Goal: Entertainment & Leisure: Consume media (video, audio)

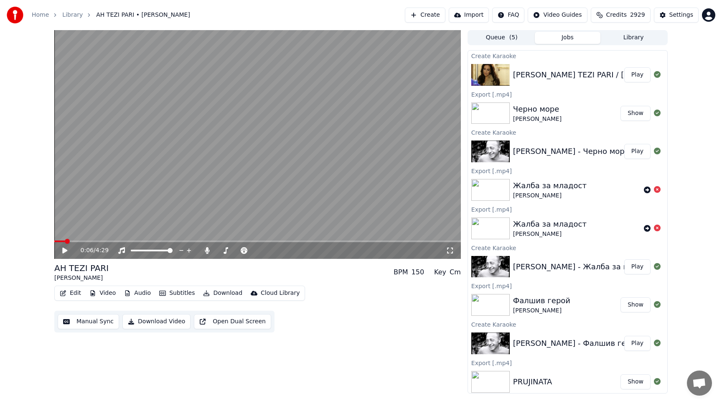
scroll to position [3, 0]
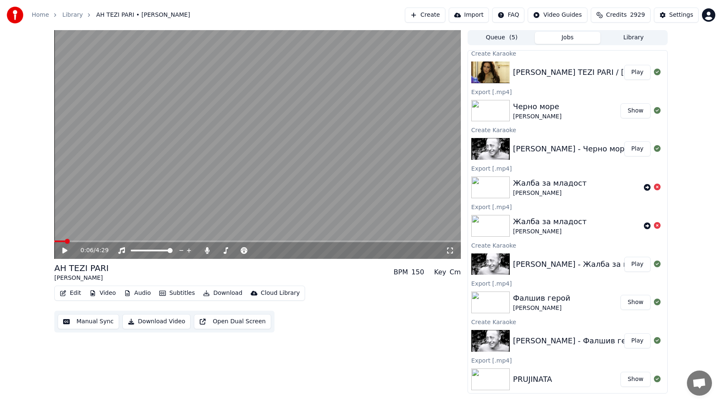
click at [632, 38] on button "Library" at bounding box center [634, 38] width 66 height 12
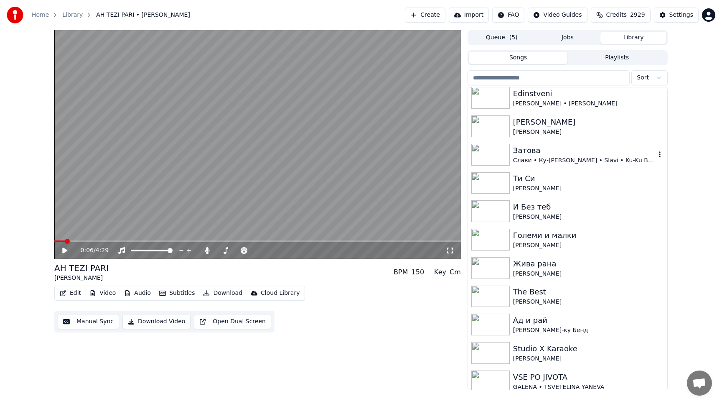
scroll to position [180, 0]
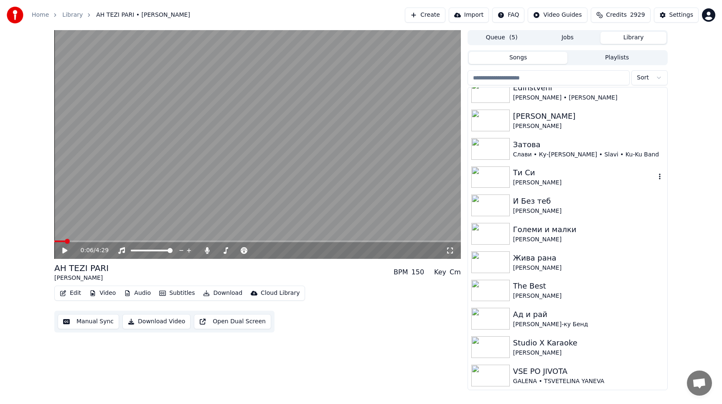
click at [494, 173] on img at bounding box center [490, 177] width 38 height 22
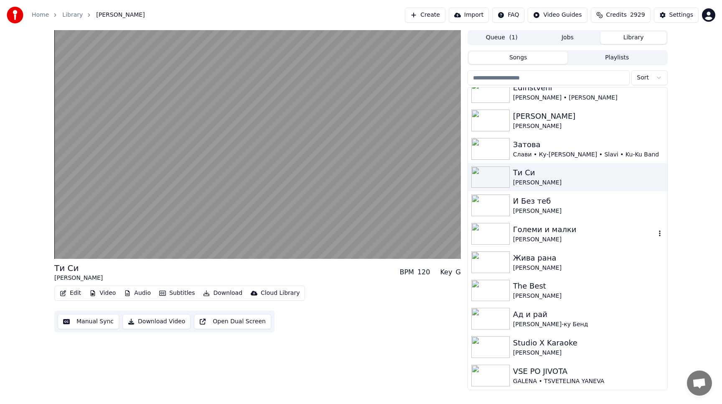
click at [497, 232] on img at bounding box center [490, 234] width 38 height 22
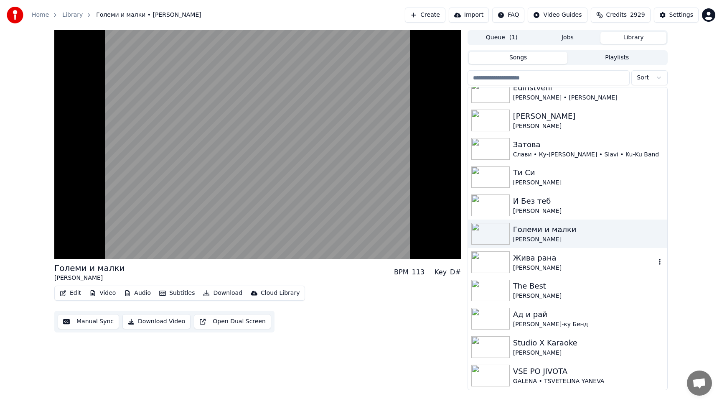
click at [493, 261] on img at bounding box center [490, 262] width 38 height 22
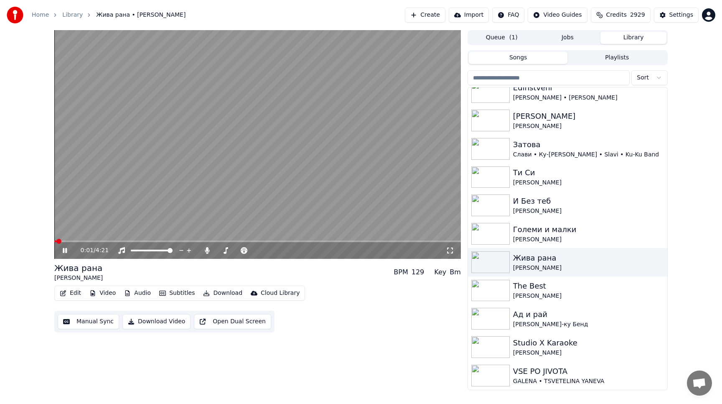
click at [76, 241] on span at bounding box center [257, 241] width 407 height 2
click at [102, 241] on span at bounding box center [257, 241] width 407 height 2
click at [107, 241] on span at bounding box center [105, 241] width 5 height 5
click at [112, 241] on span at bounding box center [257, 241] width 407 height 2
drag, startPoint x: 246, startPoint y: 252, endPoint x: 229, endPoint y: 252, distance: 17.6
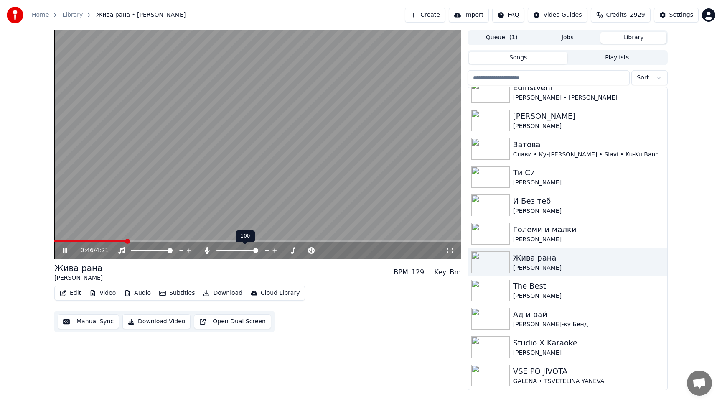
click at [229, 252] on div at bounding box center [244, 250] width 67 height 8
click at [239, 252] on div at bounding box center [244, 250] width 67 height 8
click at [228, 250] on span at bounding box center [223, 251] width 12 height 2
click at [68, 250] on icon at bounding box center [71, 250] width 20 height 7
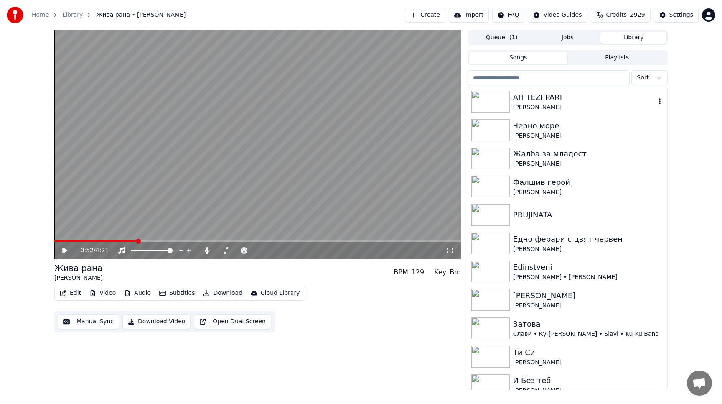
click at [515, 106] on div "[PERSON_NAME]" at bounding box center [584, 107] width 143 height 8
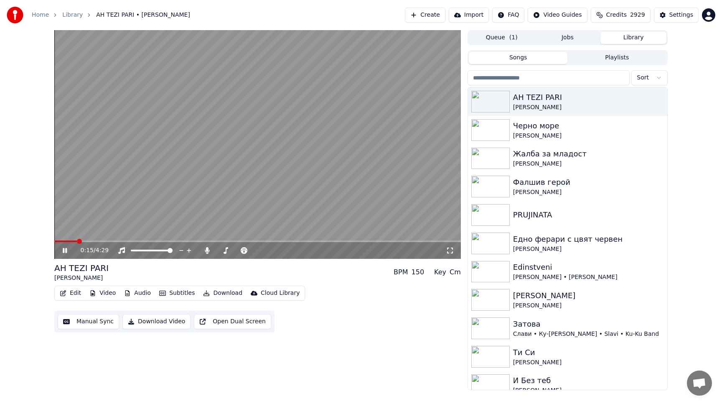
click at [76, 242] on span at bounding box center [257, 241] width 407 height 2
click at [104, 242] on div "0:16 / 4:29" at bounding box center [257, 250] width 407 height 17
click at [106, 240] on span at bounding box center [257, 241] width 407 height 2
click at [125, 240] on span at bounding box center [257, 241] width 407 height 2
click at [240, 323] on button "Open Dual Screen" at bounding box center [232, 321] width 77 height 15
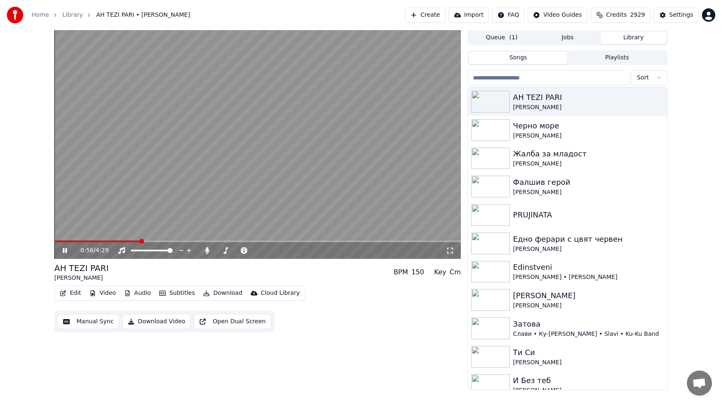
click at [64, 252] on icon at bounding box center [65, 250] width 4 height 5
